Goal: Task Accomplishment & Management: Use online tool/utility

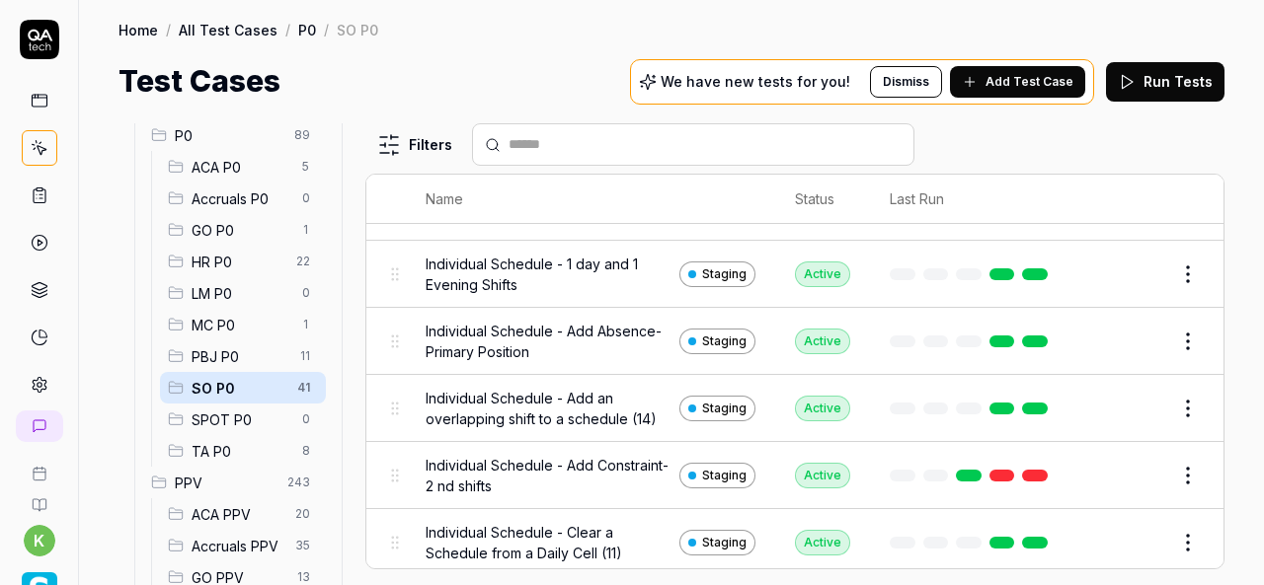
scroll to position [430, 0]
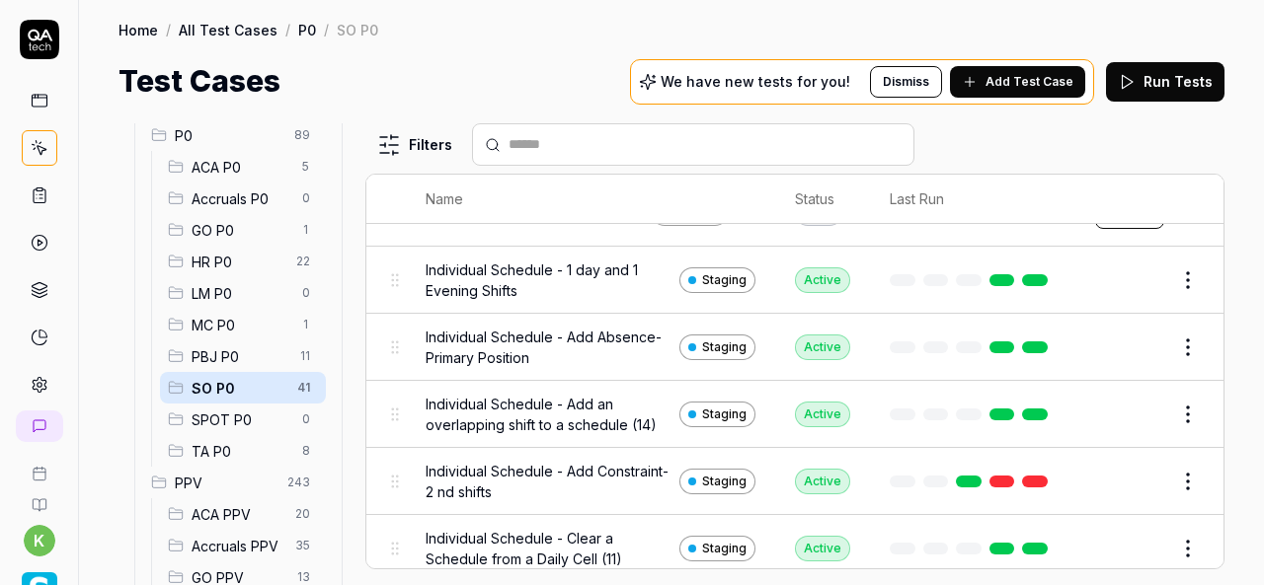
click at [572, 73] on div "Test Cases We have new tests for you! Dismiss Add Test Case Run Tests" at bounding box center [671, 81] width 1106 height 44
